Goal: Answer question/provide support

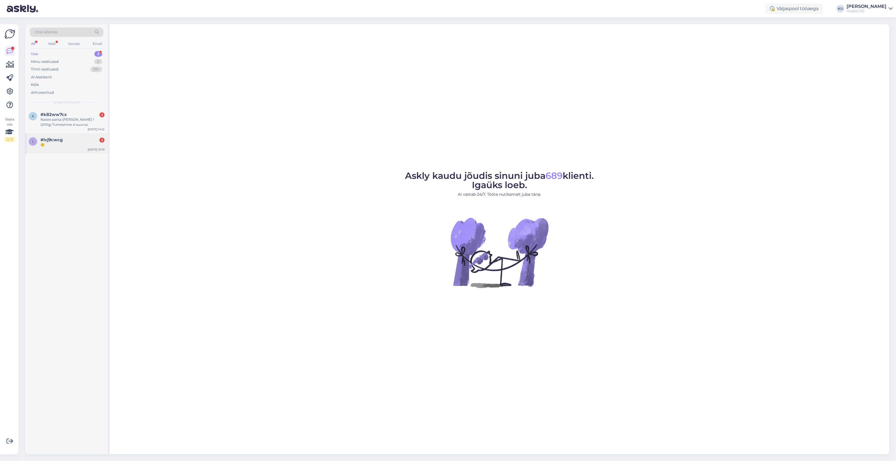
click at [70, 144] on div "🙃" at bounding box center [72, 144] width 64 height 5
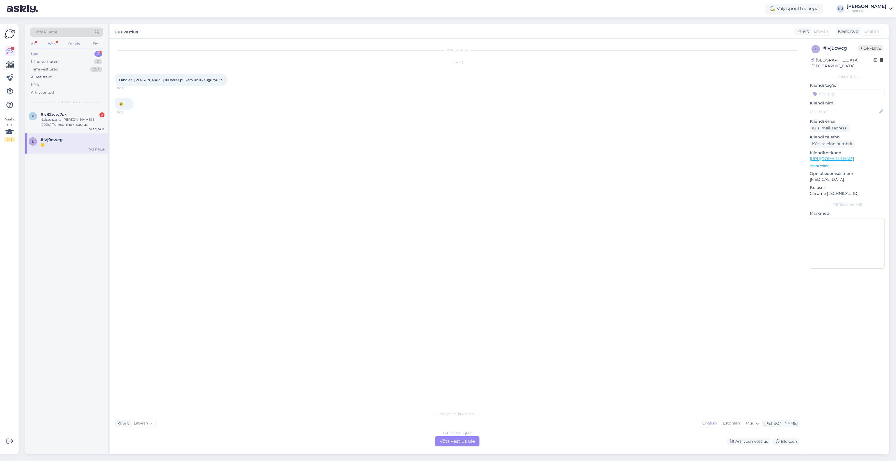
click at [462, 441] on div "Latvian to English Võta vestlus üle" at bounding box center [457, 442] width 44 height 10
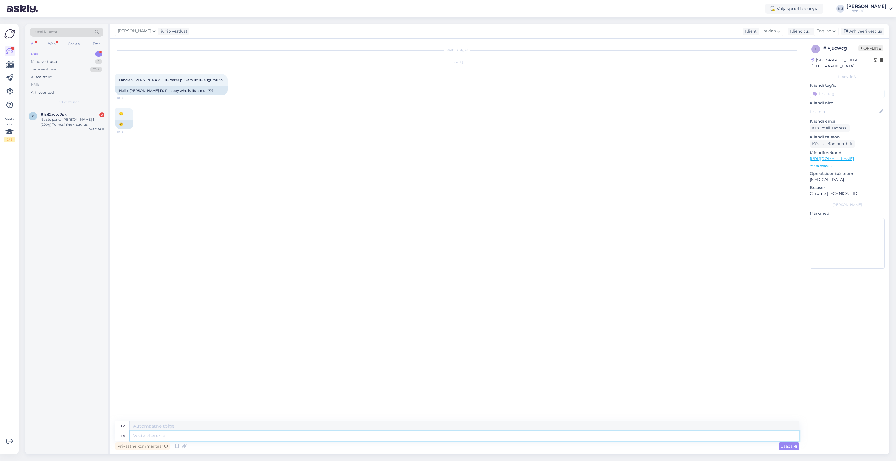
click at [242, 437] on textarea at bounding box center [465, 437] width 670 height 10
type textarea "Hello!"
type textarea "Sveiki!"
type textarea "Hello! Yes"
type textarea "Sveiki! Jā"
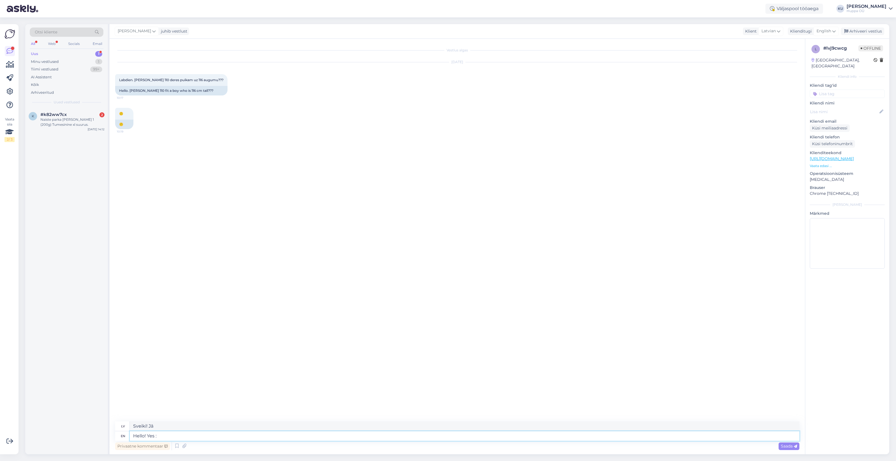
type textarea "Hello! Yes :)"
type textarea "Sveiki! [PERSON_NAME] :)"
type textarea "Hello! Yes :)"
click at [792, 449] on div "Saada" at bounding box center [789, 447] width 21 height 8
click at [875, 30] on div "Arhiveeri vestlus" at bounding box center [862, 32] width 43 height 8
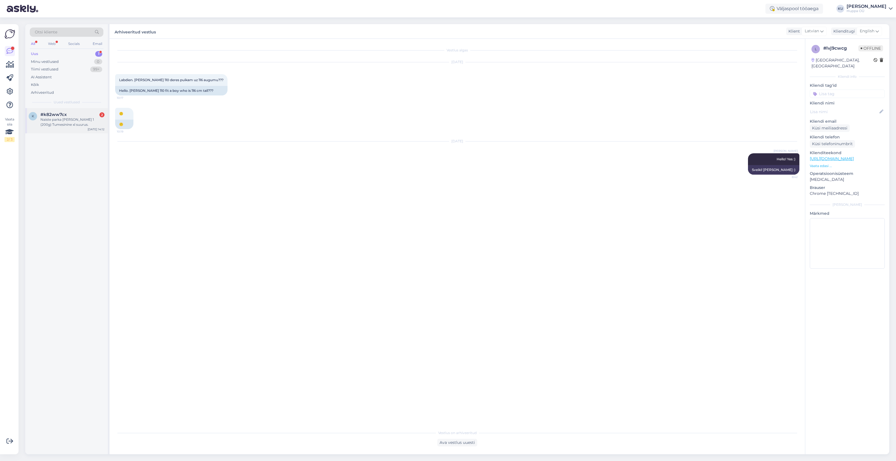
click at [48, 125] on div "Naiste parka [PERSON_NAME] 1 (200g) Tumesinine xl suurus." at bounding box center [72, 122] width 64 height 10
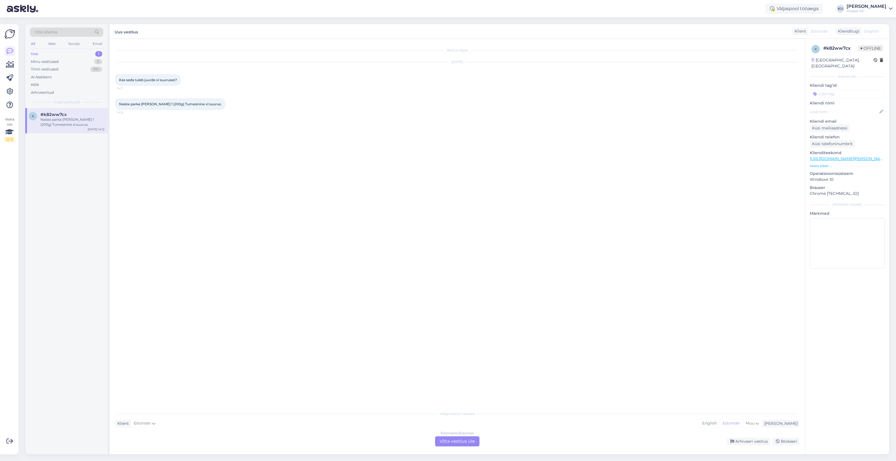
click at [461, 443] on div "Estonian to Estonian Võta vestlus üle" at bounding box center [457, 442] width 44 height 10
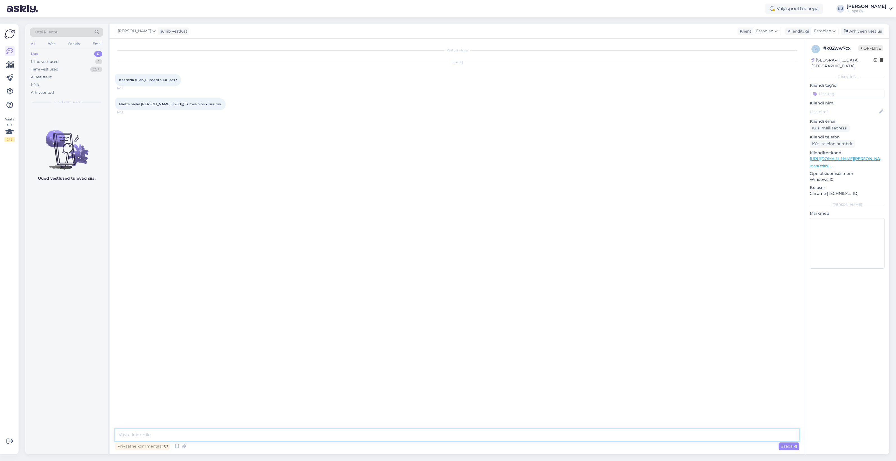
click at [253, 436] on textarea at bounding box center [457, 435] width 685 height 12
paste textarea "[URL][DOMAIN_NAME][PERSON_NAME]"
click at [270, 436] on textarea "Tere! Tuleb juurde septembri alguses. Aga e-poodi tuleb veidi teises värvikoodi…" at bounding box center [457, 435] width 685 height 12
click at [651, 436] on textarea "Tere! Tuleb juurde septembri alguses. Aga e-poodi tuleb veidi teise värvikoodig…" at bounding box center [457, 435] width 685 height 12
type textarea "Tere! Tuleb juurde septembri alguses. Aga e-poodi tuleb veidi teise värvikoodig…"
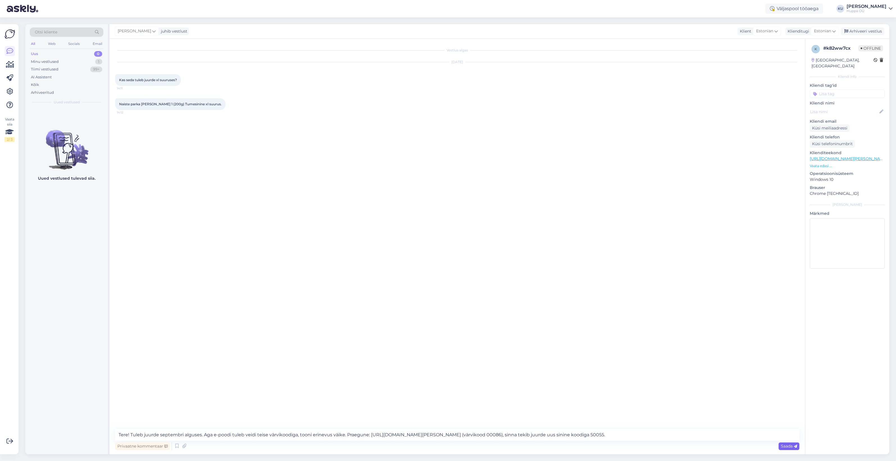
click at [790, 448] on span "Saada" at bounding box center [789, 446] width 16 height 5
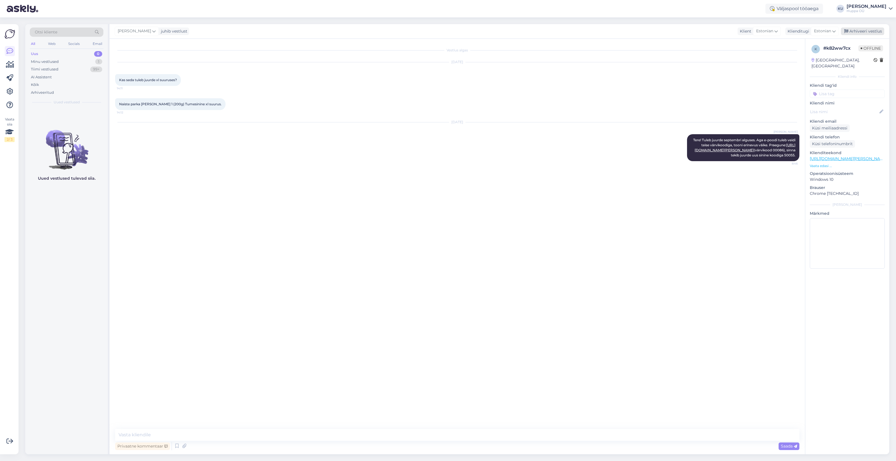
click at [859, 30] on div "Arhiveeri vestlus" at bounding box center [862, 32] width 43 height 8
